Goal: Task Accomplishment & Management: Manage account settings

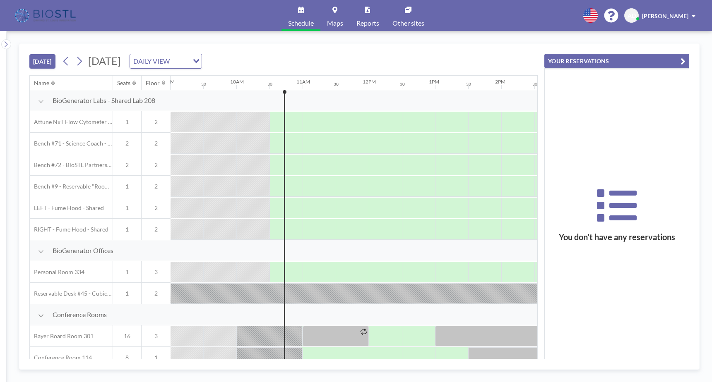
scroll to position [0, 662]
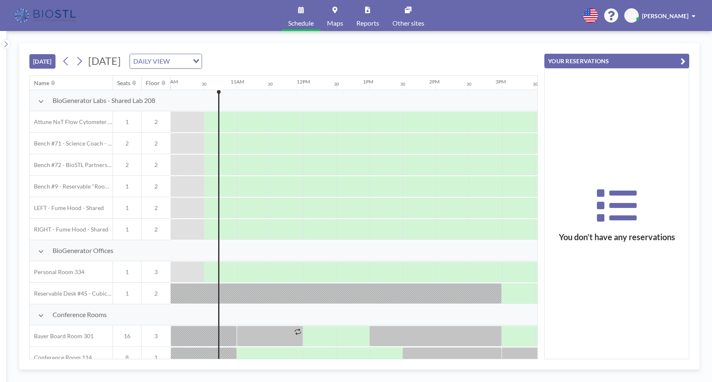
drag, startPoint x: 652, startPoint y: 1, endPoint x: 392, endPoint y: 58, distance: 265.6
click at [392, 58] on div "[DATE] [DATE] DAILY VIEW Loading..." at bounding box center [283, 59] width 508 height 31
drag, startPoint x: 646, startPoint y: 0, endPoint x: 400, endPoint y: 53, distance: 251.6
click at [400, 53] on div "[DATE] [DATE] DAILY VIEW Loading..." at bounding box center [283, 59] width 508 height 31
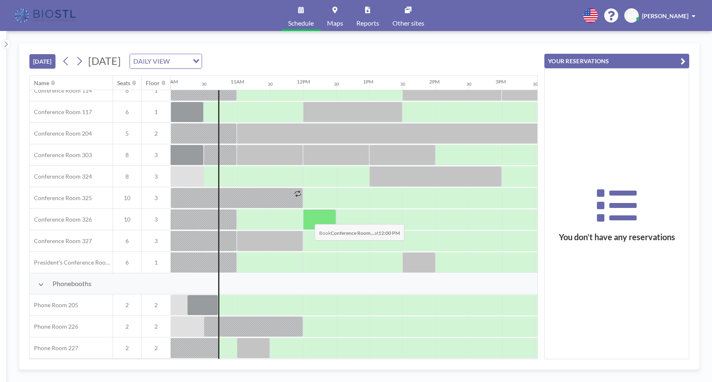
scroll to position [271, 662]
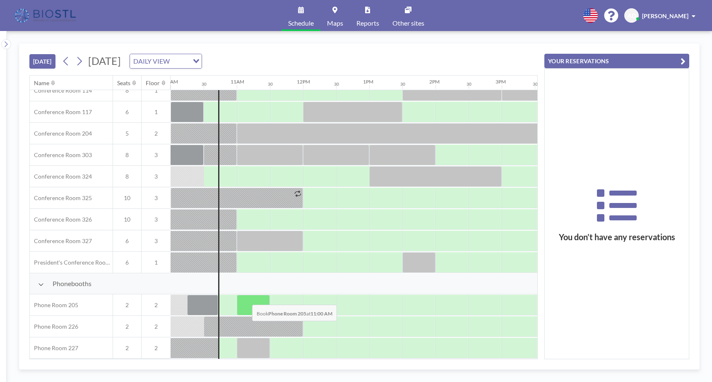
click at [246, 299] on div at bounding box center [253, 305] width 33 height 21
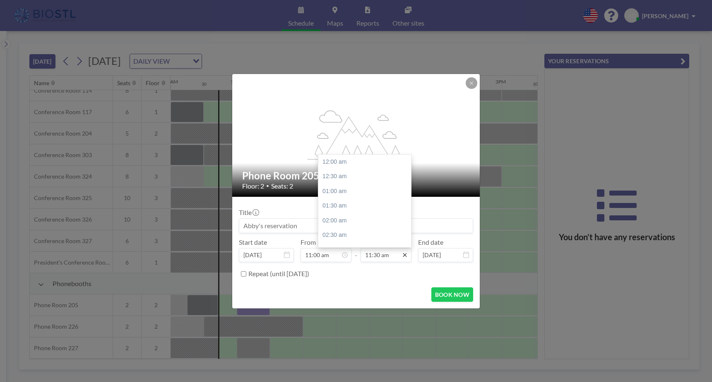
scroll to position [339, 0]
click at [403, 252] on icon at bounding box center [404, 255] width 7 height 7
click at [349, 177] on div "12:00 pm" at bounding box center [366, 176] width 97 height 15
type input "12:00 pm"
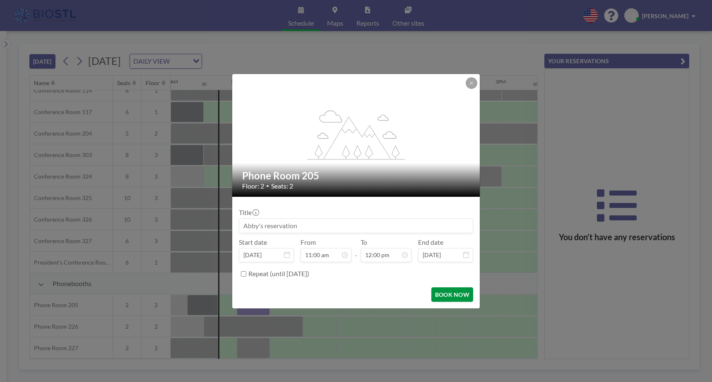
click at [445, 293] on button "BOOK NOW" at bounding box center [452, 295] width 42 height 14
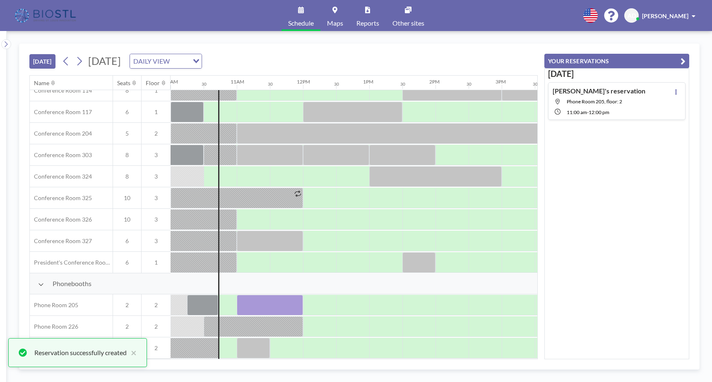
click at [554, 33] on div "TODAY Tuesday, August 19, 2025 DAILY VIEW Loading... Name Seats Floor 12AM 30 1…" at bounding box center [359, 206] width 705 height 351
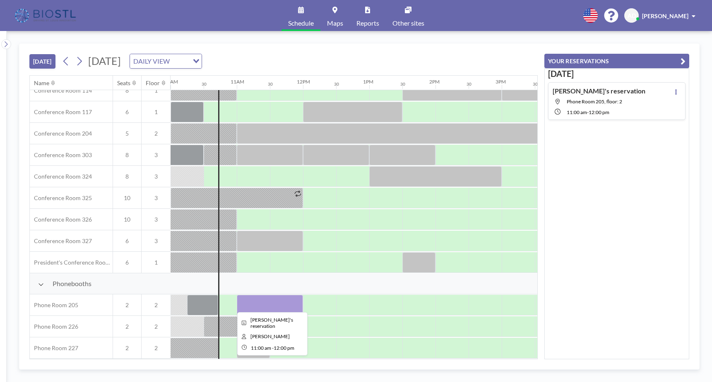
click at [243, 306] on div at bounding box center [270, 305] width 66 height 21
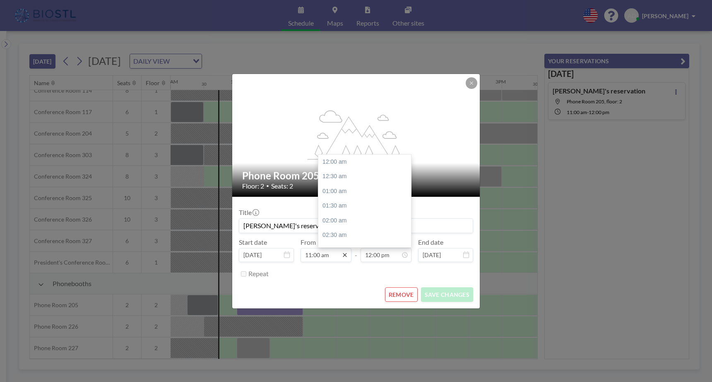
scroll to position [353, 0]
click at [345, 254] on icon at bounding box center [344, 255] width 7 height 7
click at [345, 255] on icon at bounding box center [344, 255] width 7 height 7
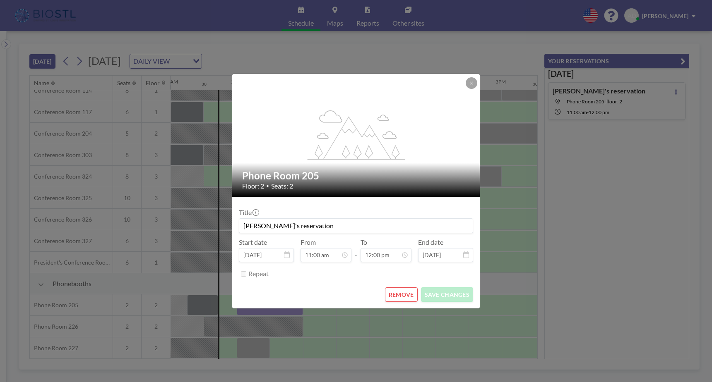
click at [414, 294] on button "REMOVE" at bounding box center [401, 295] width 33 height 14
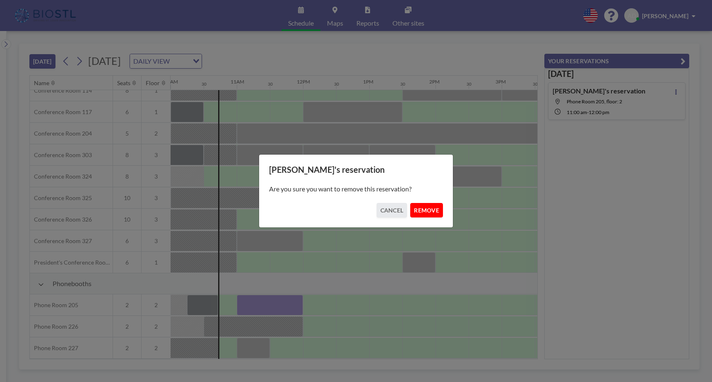
click at [431, 211] on button "REMOVE" at bounding box center [426, 210] width 33 height 14
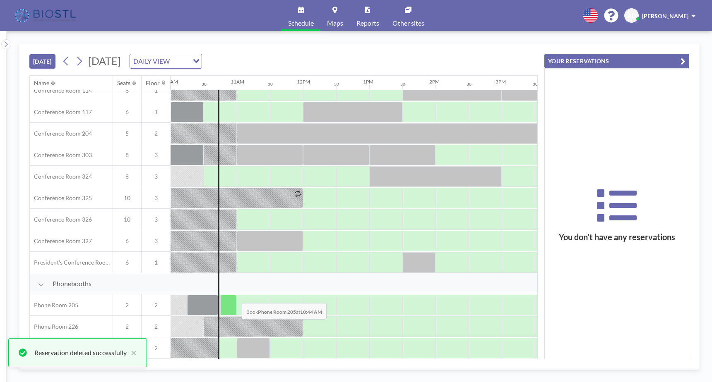
click at [232, 302] on div at bounding box center [228, 305] width 17 height 21
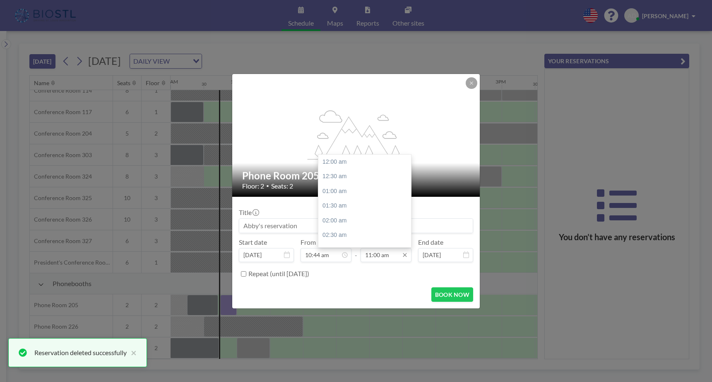
scroll to position [324, 0]
click at [382, 256] on input "11:00 am" at bounding box center [385, 255] width 51 height 14
click at [346, 193] on div "12:00 pm" at bounding box center [366, 191] width 97 height 15
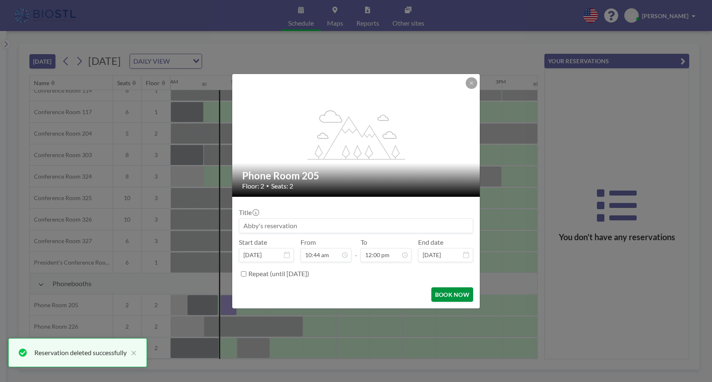
scroll to position [353, 0]
click at [395, 256] on input "12:00 pm" at bounding box center [385, 255] width 51 height 14
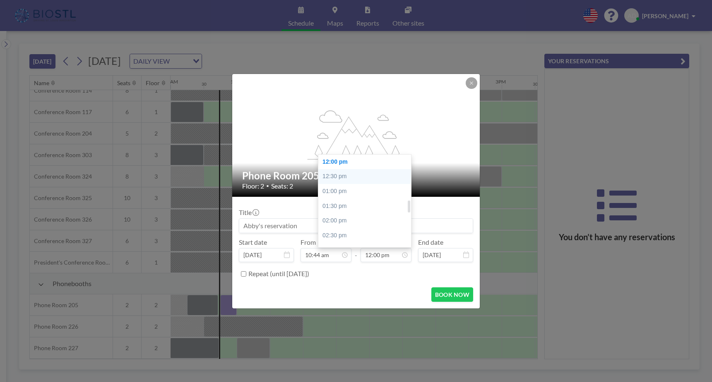
click at [346, 176] on div "12:30 pm" at bounding box center [366, 176] width 97 height 15
type input "12:30 pm"
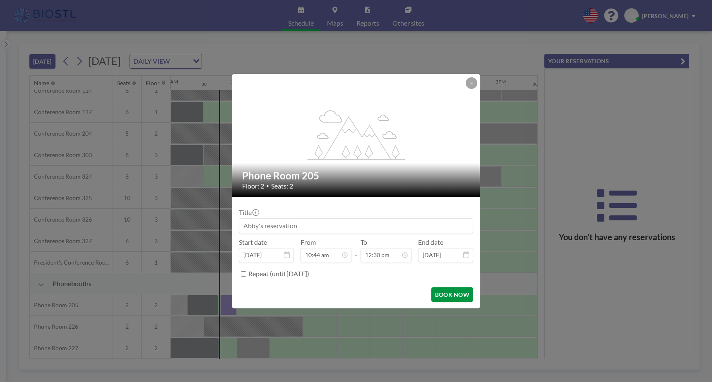
click at [441, 294] on button "BOOK NOW" at bounding box center [452, 295] width 42 height 14
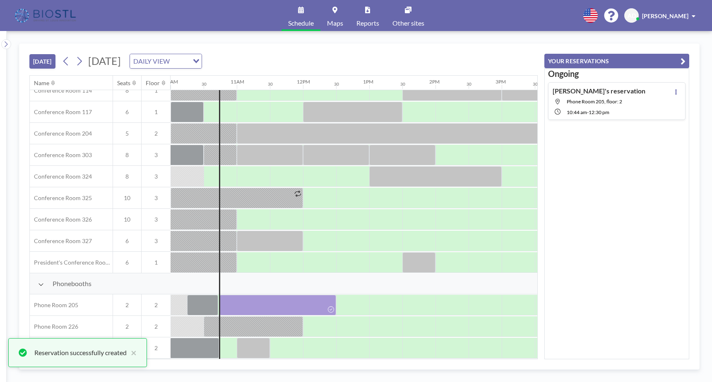
click at [436, 38] on div "TODAY Tuesday, August 19, 2025 DAILY VIEW Loading... Name Seats Floor 12AM 30 1…" at bounding box center [359, 206] width 705 height 351
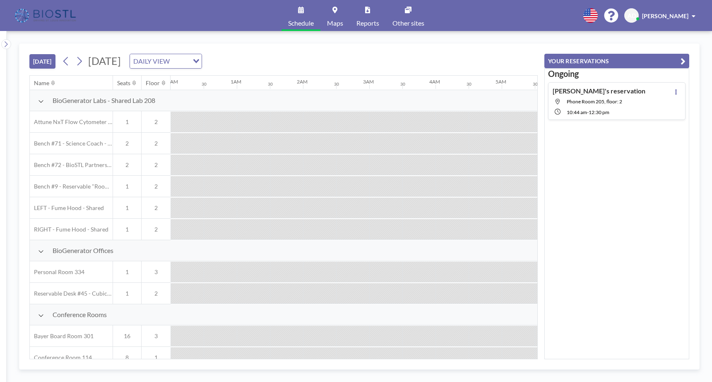
scroll to position [0, 662]
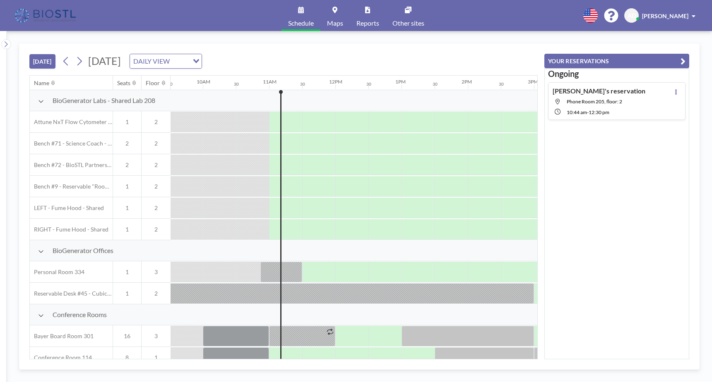
scroll to position [0, 695]
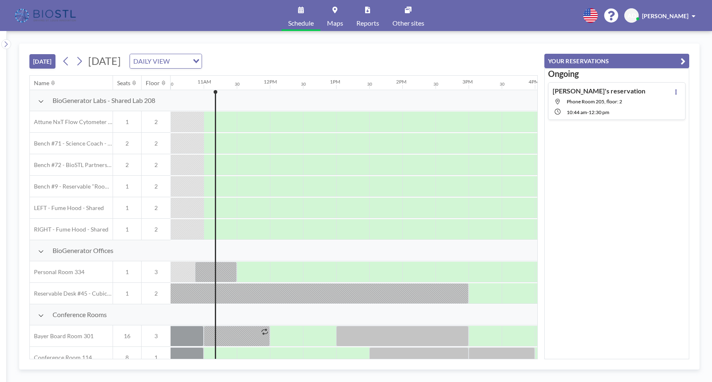
click at [572, 107] on div "Abby's reservation Phone Room 205, floor: 2 10:44 AM - 12:30 PM" at bounding box center [598, 101] width 93 height 29
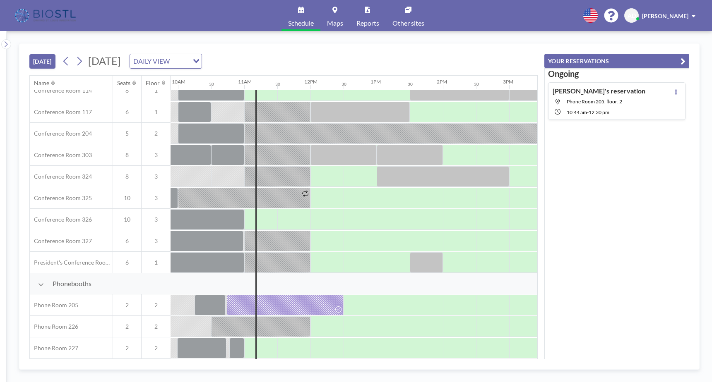
scroll to position [271, 662]
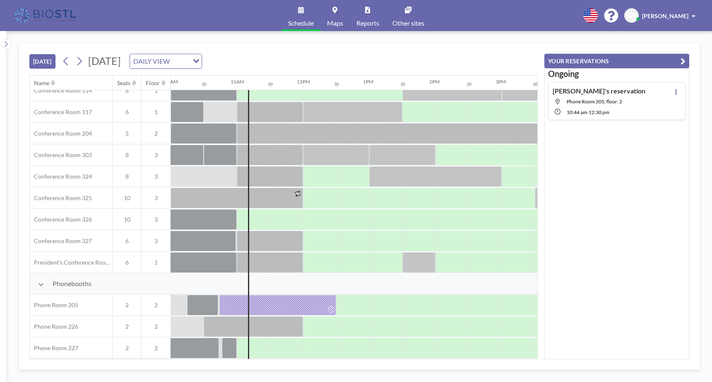
click at [614, 110] on div "10:44 AM - 12:30 PM" at bounding box center [605, 111] width 79 height 7
click at [272, 298] on div at bounding box center [277, 305] width 117 height 21
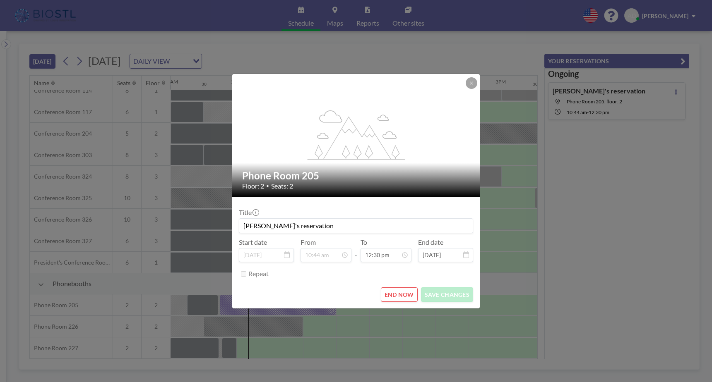
click at [410, 293] on button "END NOW" at bounding box center [399, 295] width 37 height 14
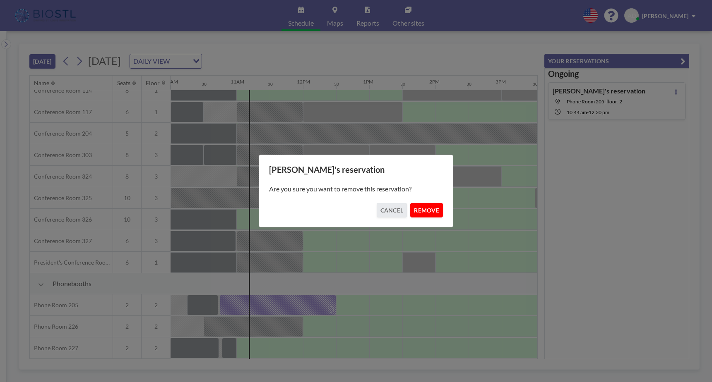
click at [430, 209] on button "REMOVE" at bounding box center [426, 210] width 33 height 14
